Goal: Task Accomplishment & Management: Use online tool/utility

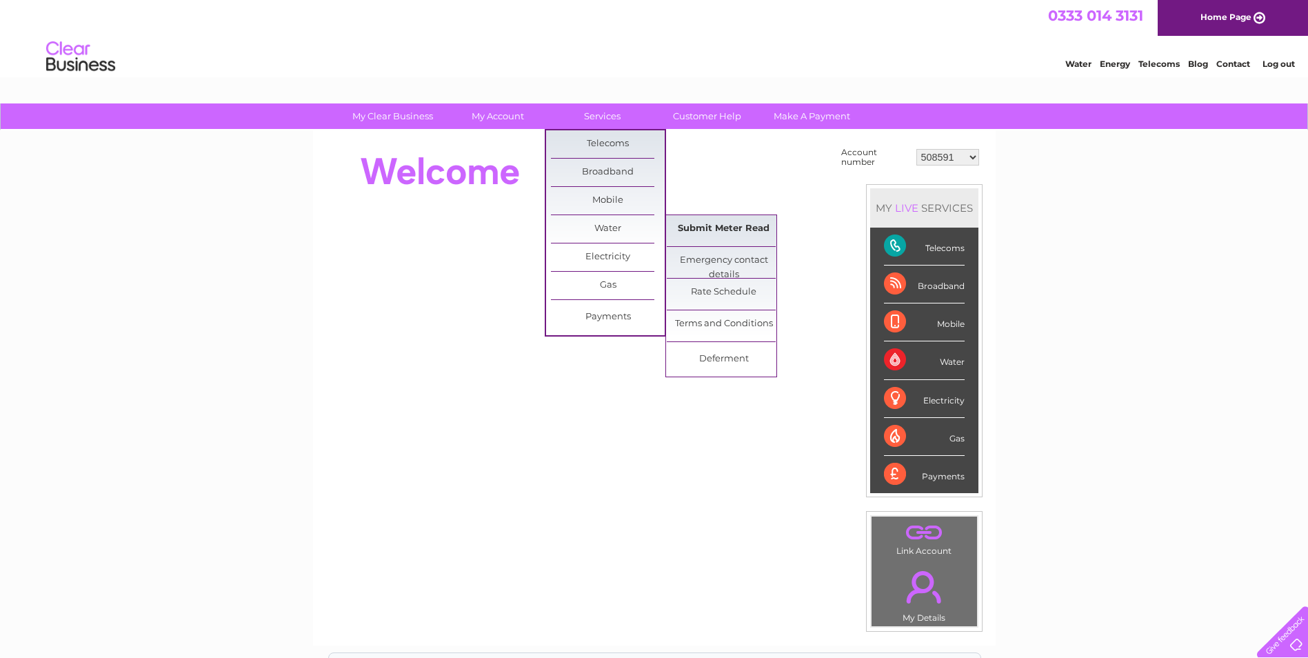
click at [699, 228] on link "Submit Meter Read" at bounding box center [724, 229] width 114 height 28
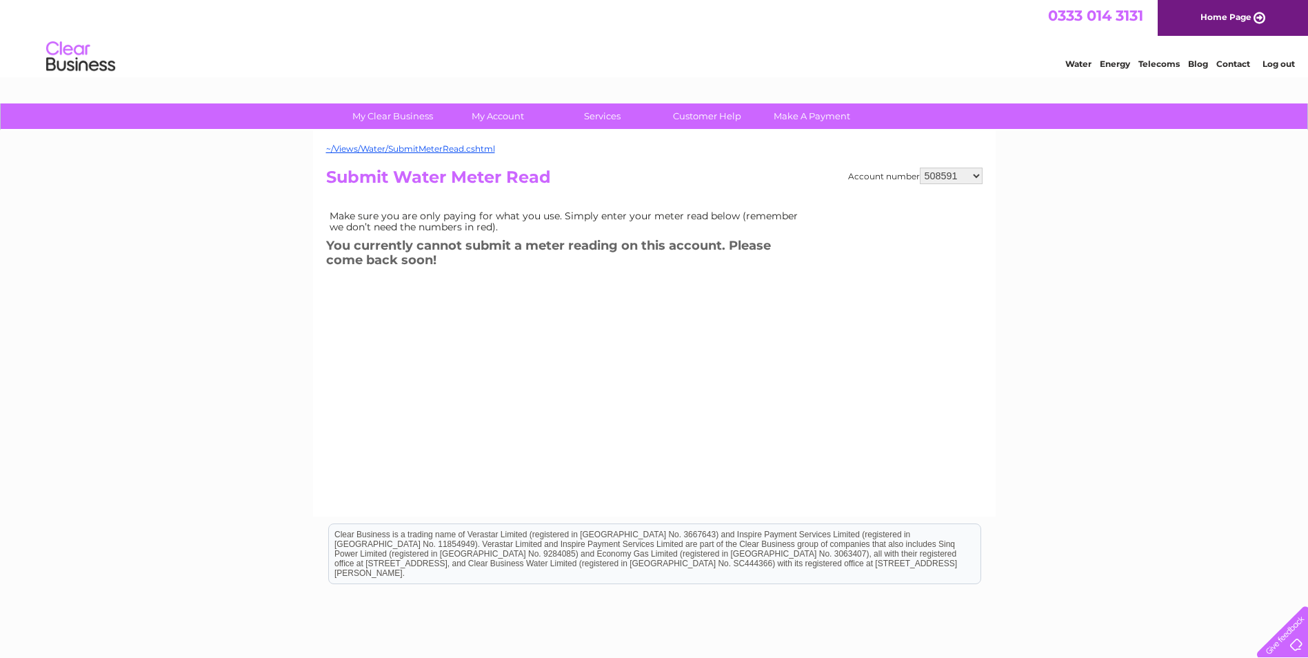
click at [976, 171] on select "508591 508597 508605 909614 911411 911416 980908 980909 1109339 1141354 3027011…" at bounding box center [951, 176] width 63 height 17
select select "1109339"
click at [920, 168] on select "508591 508597 508605 909614 911411 911416 980908 980909 1109339 1141354 3027011…" at bounding box center [951, 176] width 63 height 17
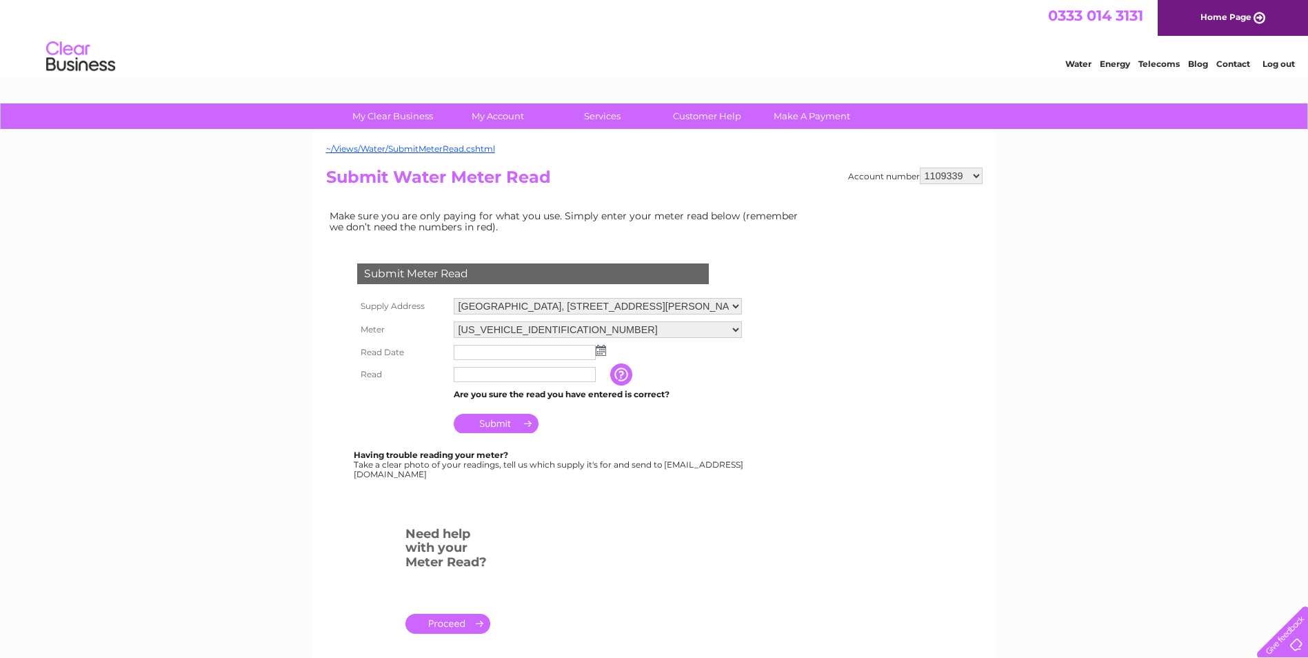
click at [602, 350] on img at bounding box center [601, 350] width 10 height 11
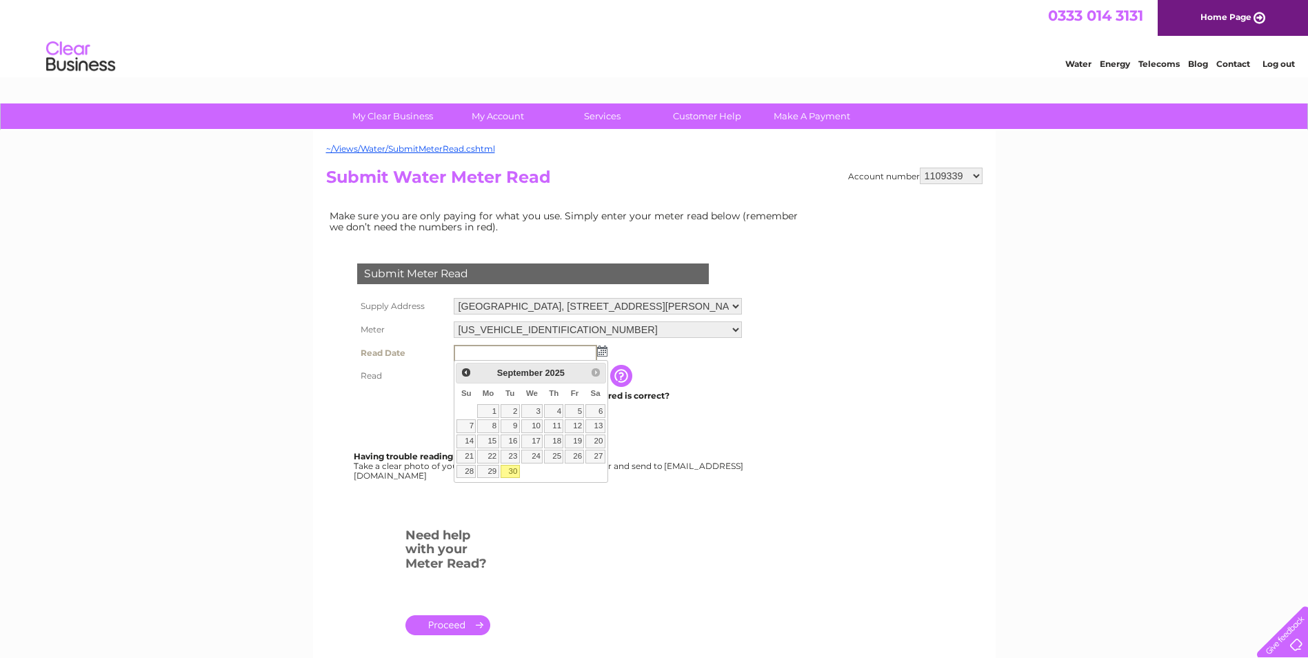
click at [510, 474] on link "30" at bounding box center [510, 472] width 19 height 14
type input "2025/09/30"
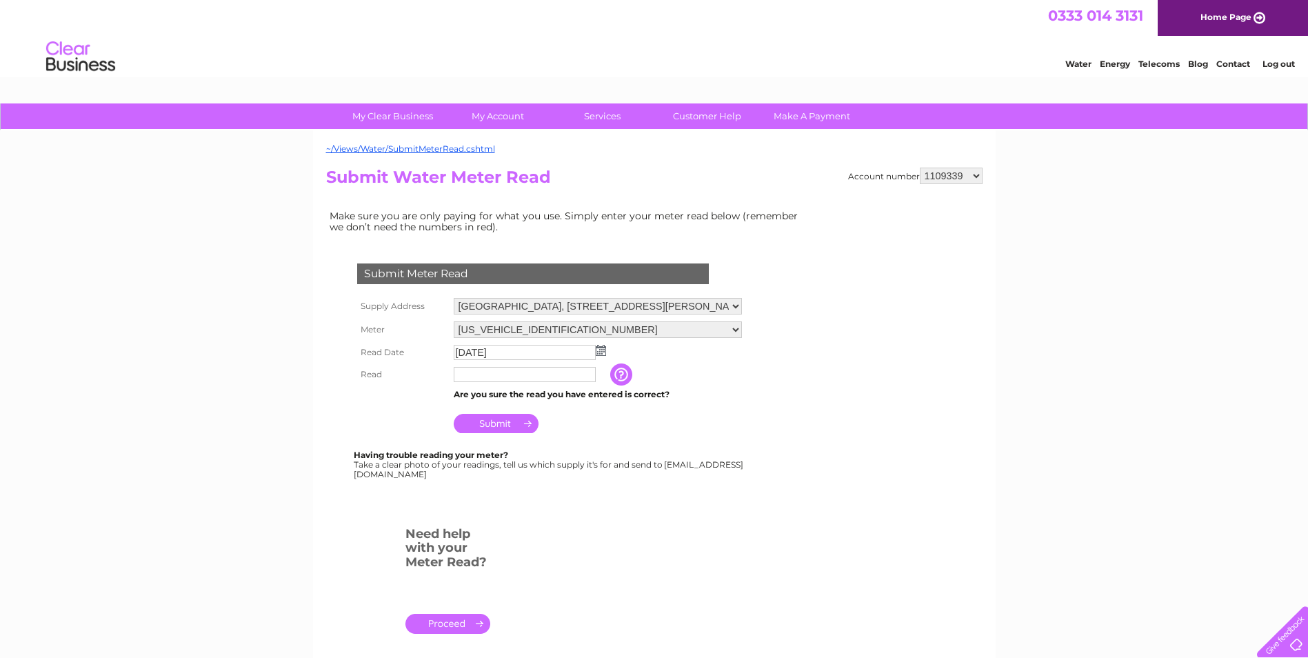
click at [502, 372] on input "text" at bounding box center [525, 374] width 142 height 15
type input "4442"
click at [496, 422] on input "Submit" at bounding box center [496, 424] width 85 height 19
